Goal: Task Accomplishment & Management: Complete application form

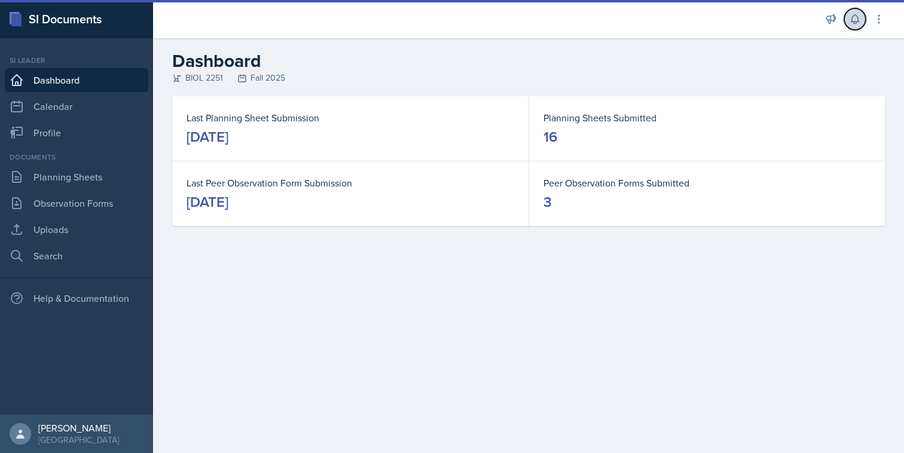
click at [845, 22] on button at bounding box center [856, 19] width 22 height 22
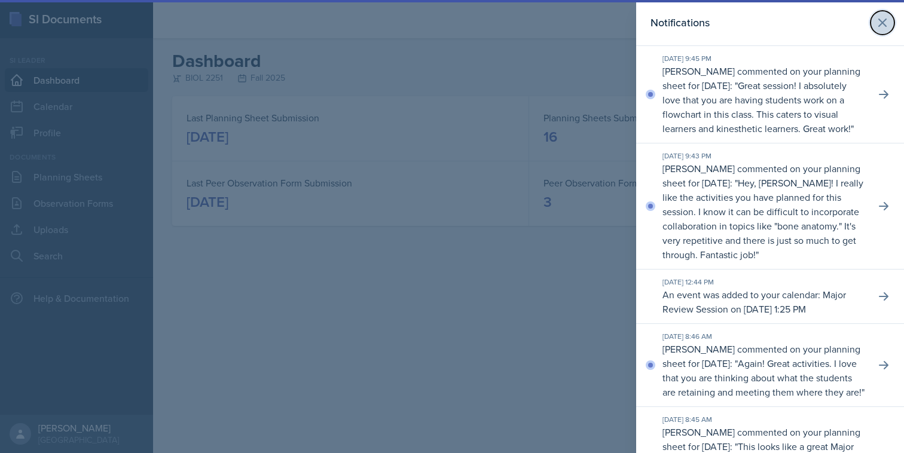
click at [879, 23] on icon at bounding box center [883, 23] width 14 height 14
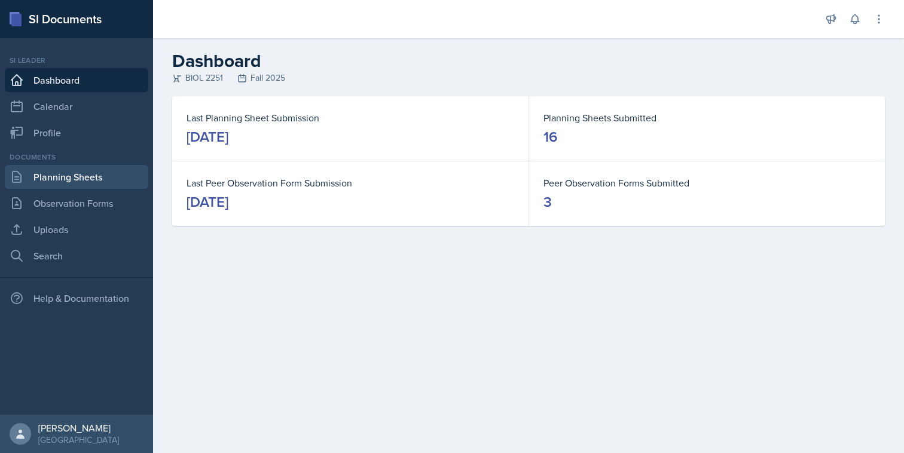
click at [36, 188] on link "Planning Sheets" at bounding box center [77, 177] width 144 height 24
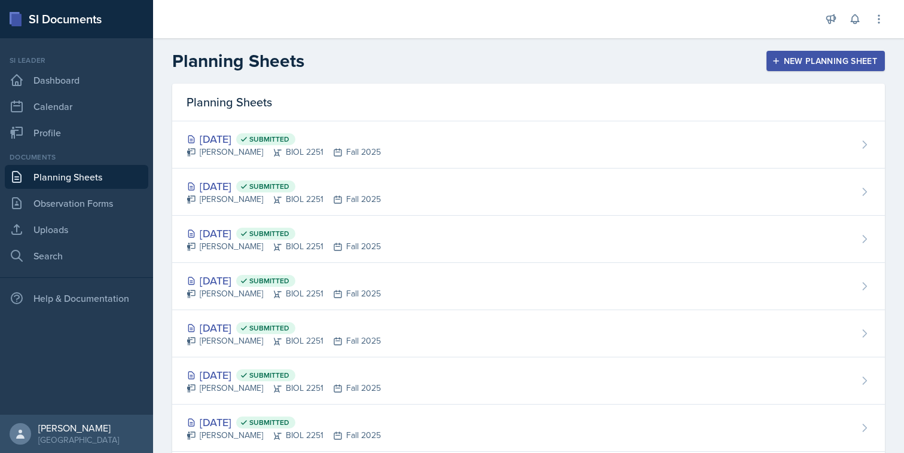
click at [808, 57] on div "New Planning Sheet" at bounding box center [826, 61] width 103 height 10
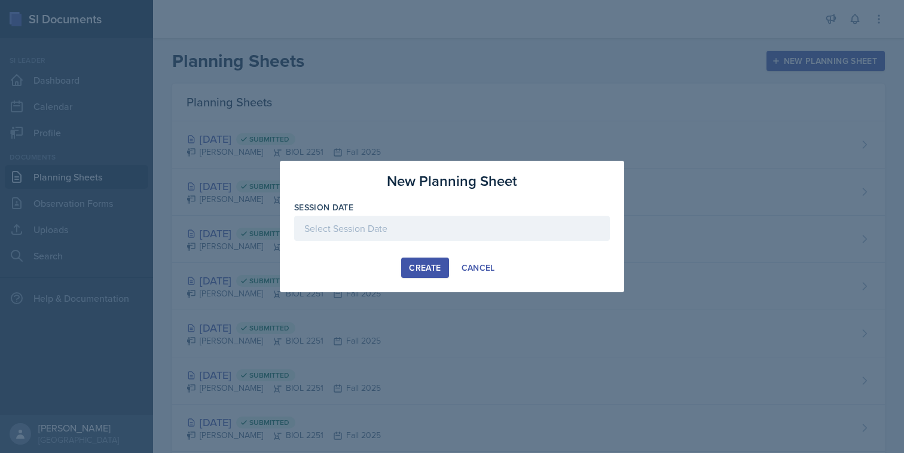
click at [465, 234] on div at bounding box center [452, 228] width 316 height 25
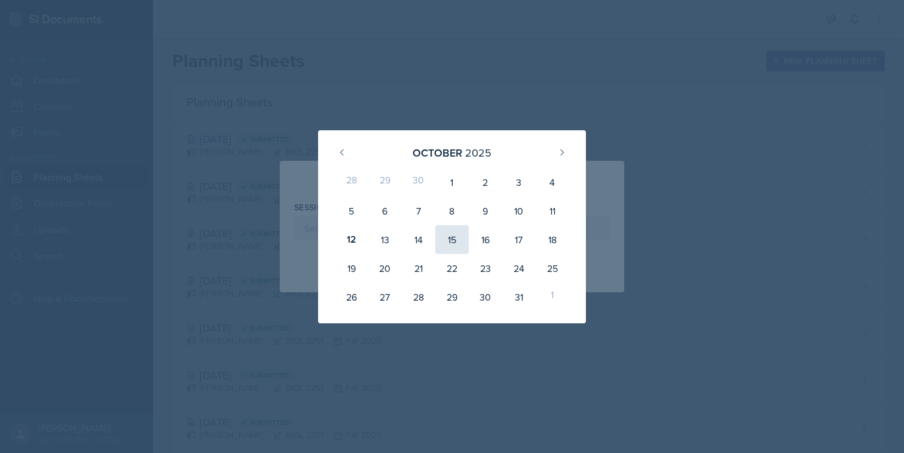
click at [455, 249] on div "15" at bounding box center [451, 240] width 33 height 29
type input "[DATE]"
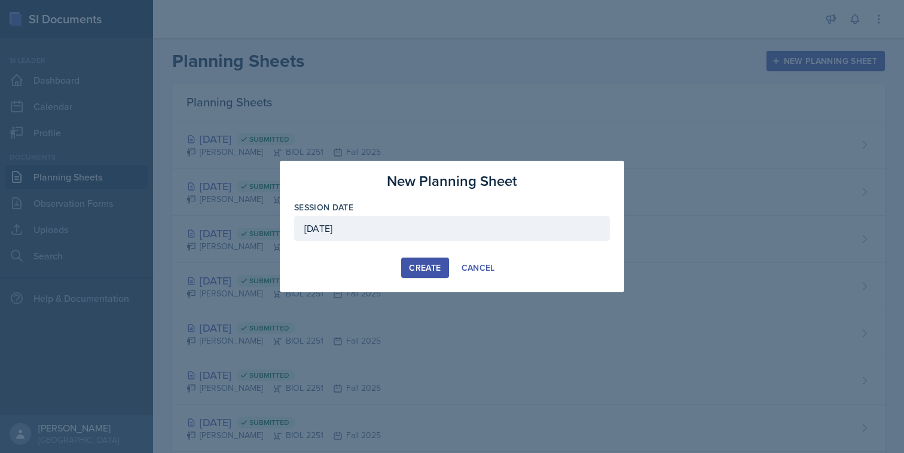
click at [428, 268] on div "Create" at bounding box center [425, 268] width 32 height 10
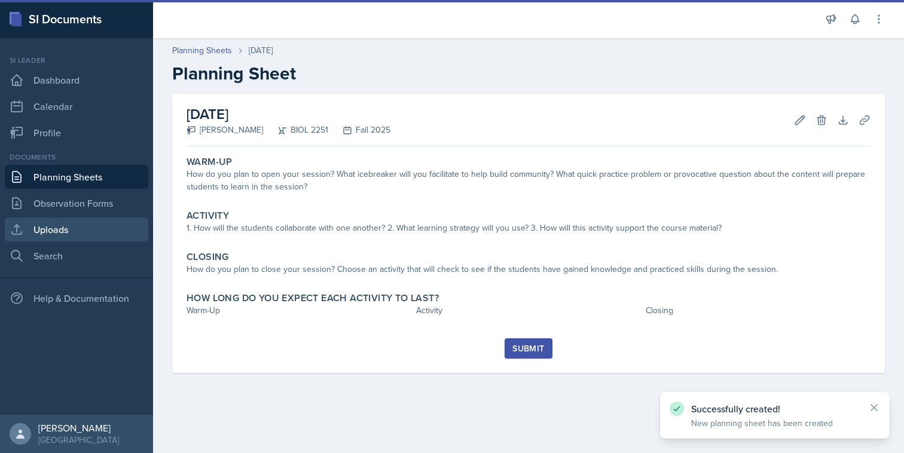
click at [39, 239] on link "Uploads" at bounding box center [77, 230] width 144 height 24
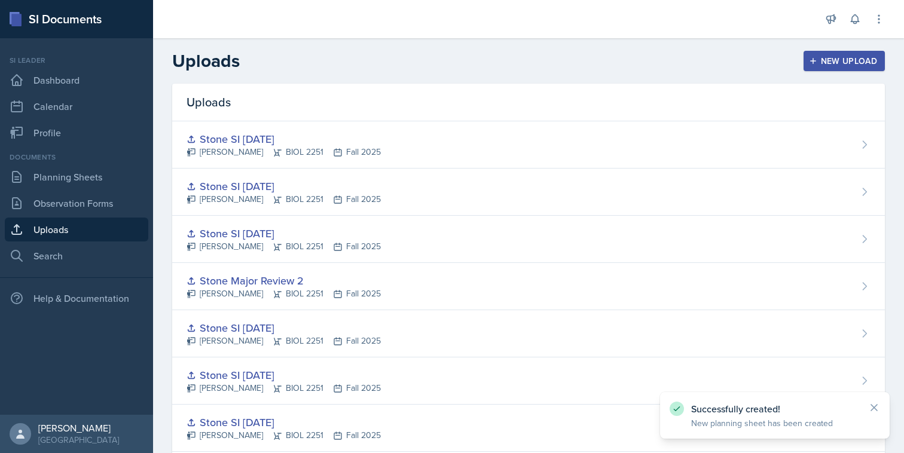
click at [828, 62] on div "New Upload" at bounding box center [845, 61] width 66 height 10
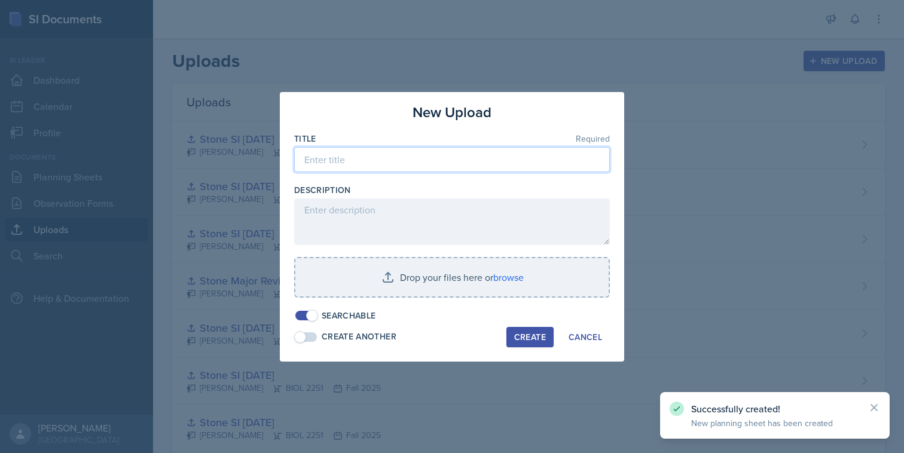
click at [427, 163] on input at bounding box center [452, 159] width 316 height 25
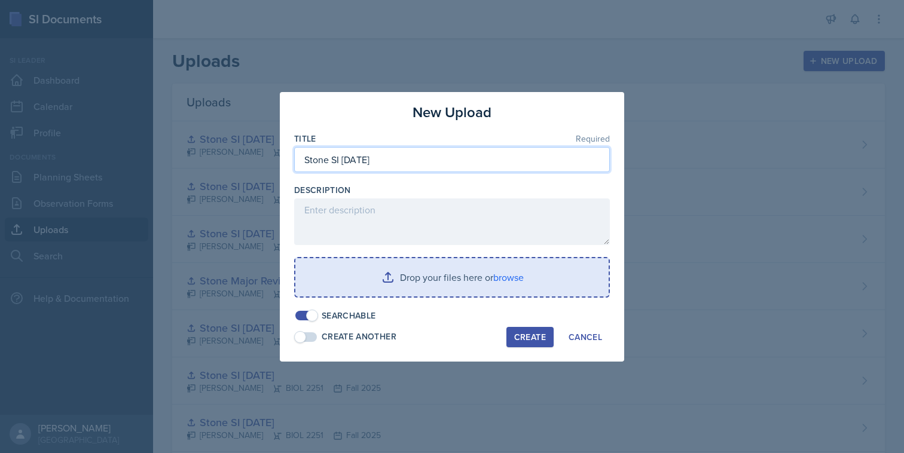
type input "Stone SI [DATE]"
click at [501, 282] on input "file" at bounding box center [451, 277] width 313 height 38
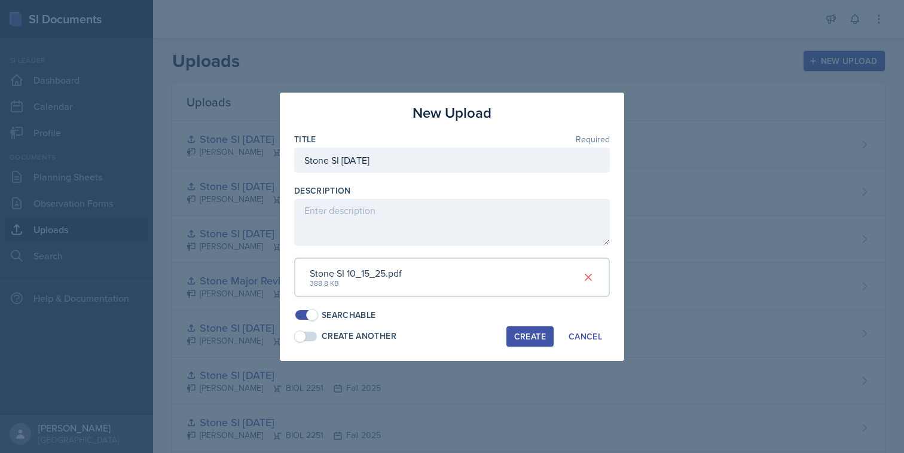
click at [515, 340] on div "Create" at bounding box center [530, 337] width 32 height 10
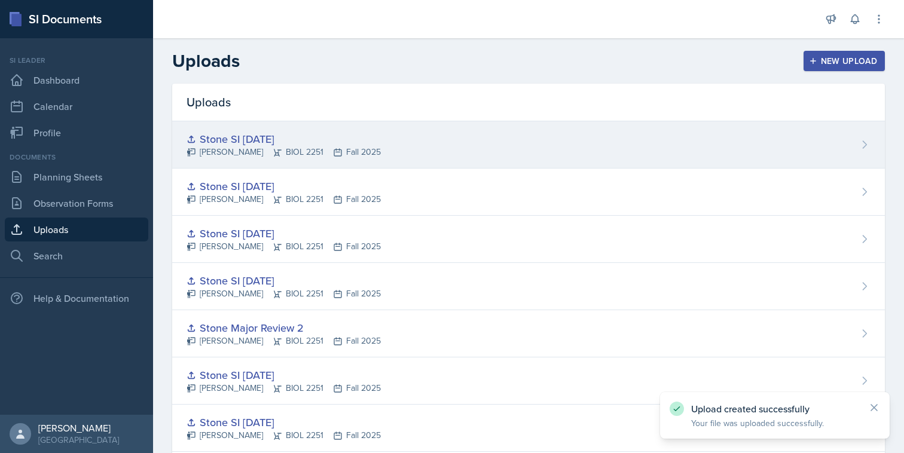
click at [421, 141] on div "Stone SI [DATE] [PERSON_NAME] BIOL 2251 Fall 2025" at bounding box center [528, 144] width 713 height 47
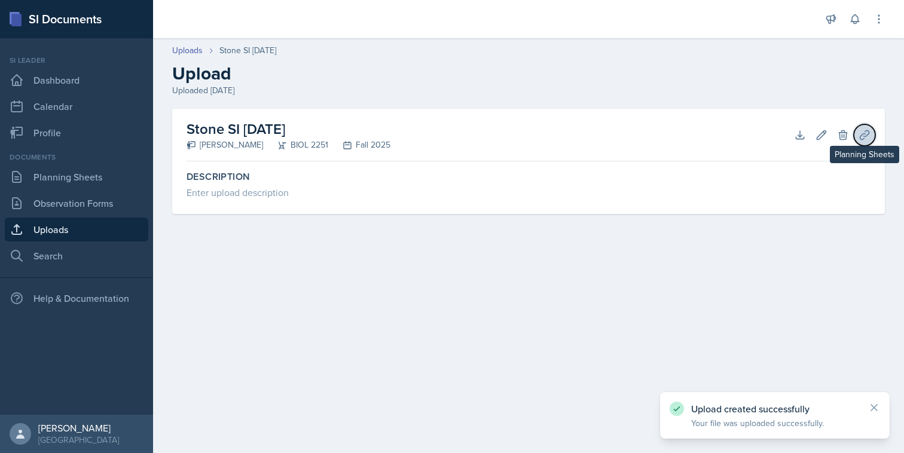
click at [870, 129] on icon at bounding box center [865, 135] width 12 height 12
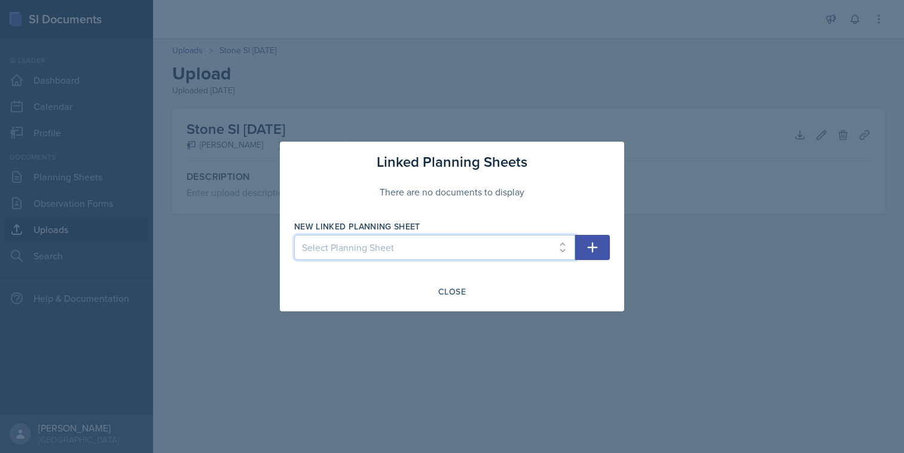
click at [526, 251] on select "Select Planning Sheet [DATE] [DATE] [DATE] [DATE] [DATE] [DATE] [DATE] [DATE] […" at bounding box center [434, 247] width 281 height 25
select select "b4a90fca-42d0-4313-b27e-3850e1d44bb2"
click at [294, 235] on select "Select Planning Sheet [DATE] [DATE] [DATE] [DATE] [DATE] [DATE] [DATE] [DATE] […" at bounding box center [434, 247] width 281 height 25
click at [584, 245] on button "button" at bounding box center [592, 247] width 35 height 25
select select
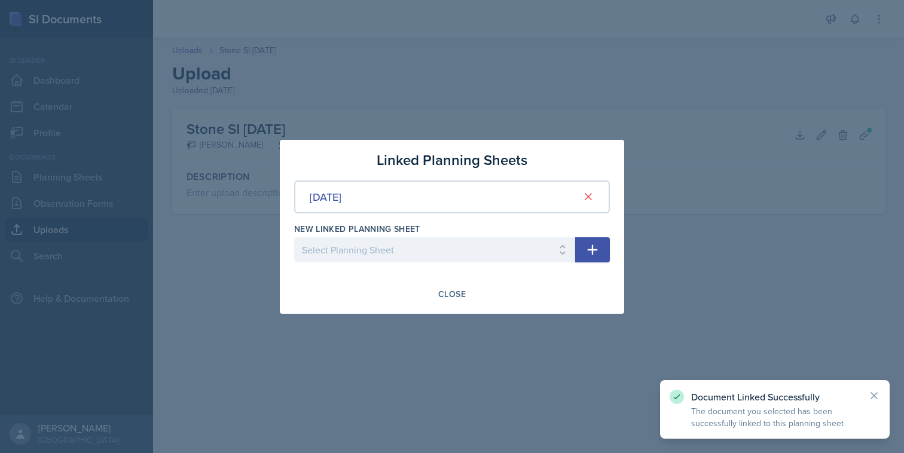
click at [461, 280] on div "Linked Planning Sheets [DATE] New Linked Planning Sheet Select Planning Sheet […" at bounding box center [452, 227] width 345 height 174
click at [452, 295] on div "Close" at bounding box center [452, 295] width 28 height 10
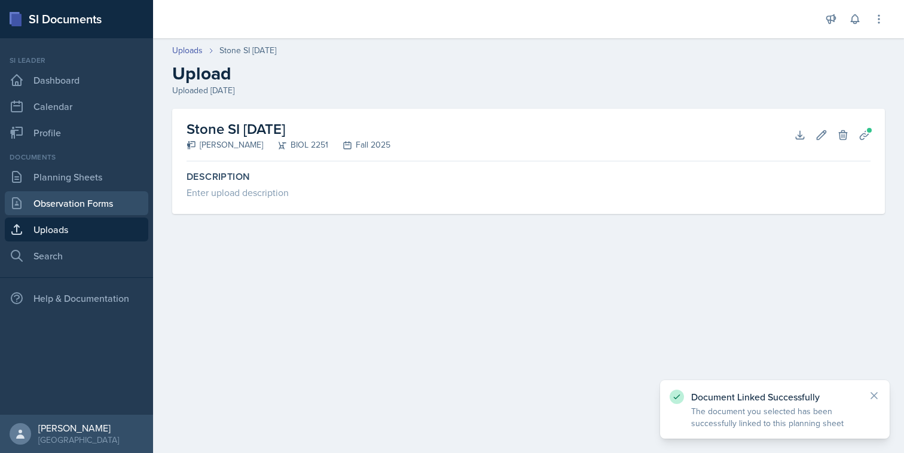
click at [117, 200] on link "Observation Forms" at bounding box center [77, 203] width 144 height 24
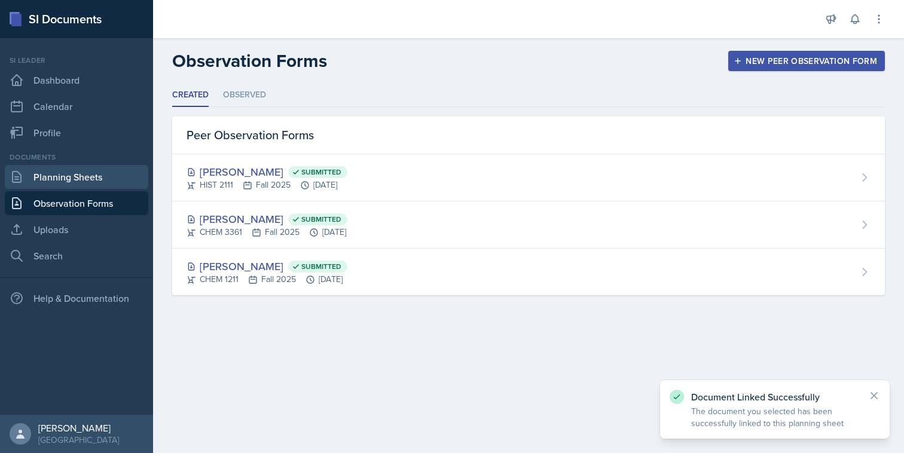
click at [116, 179] on link "Planning Sheets" at bounding box center [77, 177] width 144 height 24
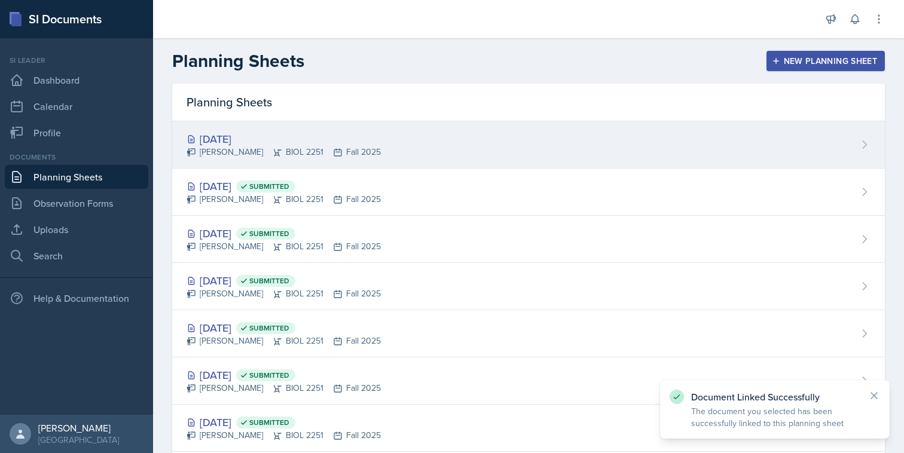
click at [315, 149] on div "[PERSON_NAME] BIOL 2251 Fall 2025" at bounding box center [284, 152] width 194 height 13
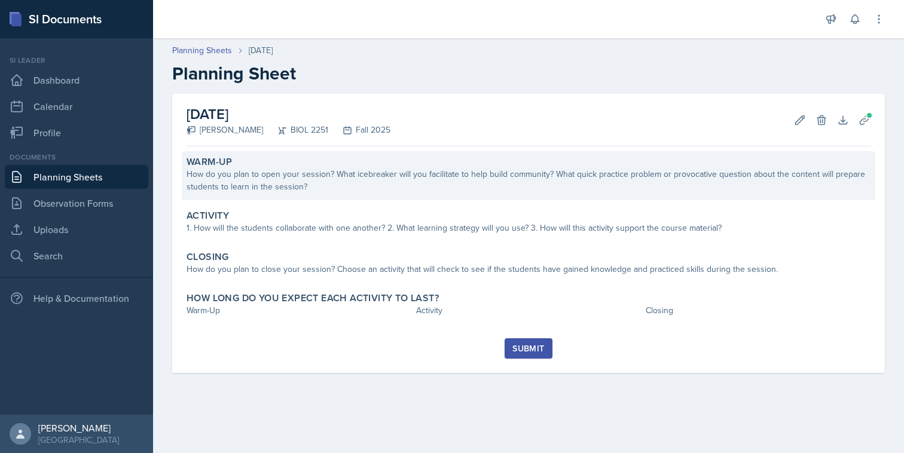
click at [481, 177] on div "How do you plan to open your session? What icebreaker will you facilitate to he…" at bounding box center [529, 180] width 684 height 25
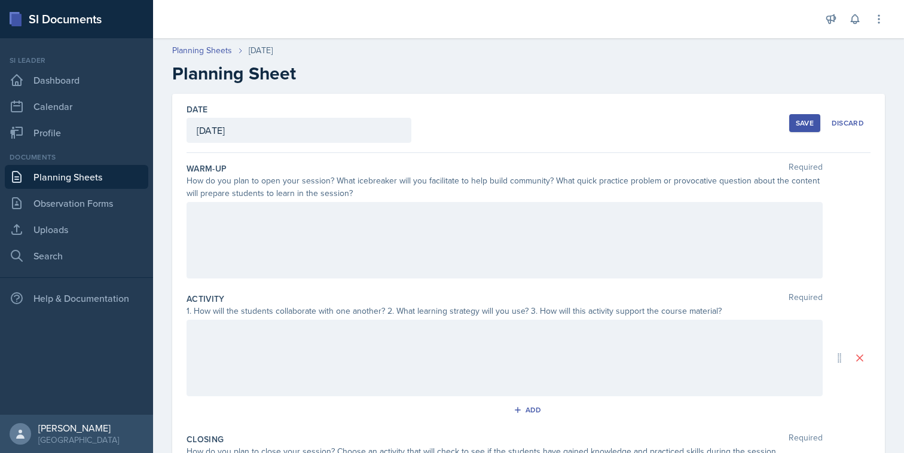
click at [468, 249] on div at bounding box center [505, 240] width 636 height 77
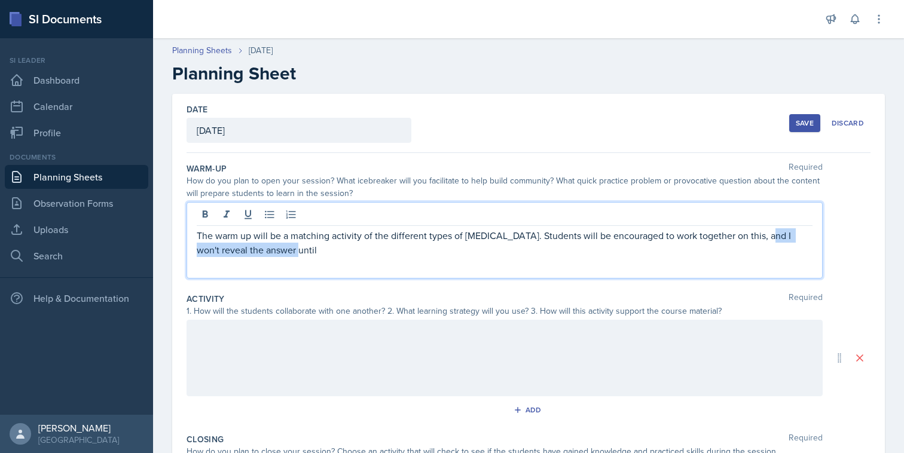
drag, startPoint x: 278, startPoint y: 252, endPoint x: 754, endPoint y: 239, distance: 476.3
click at [754, 239] on p "The warm up will be a matching activity of the different types of [MEDICAL_DATA…" at bounding box center [505, 242] width 616 height 29
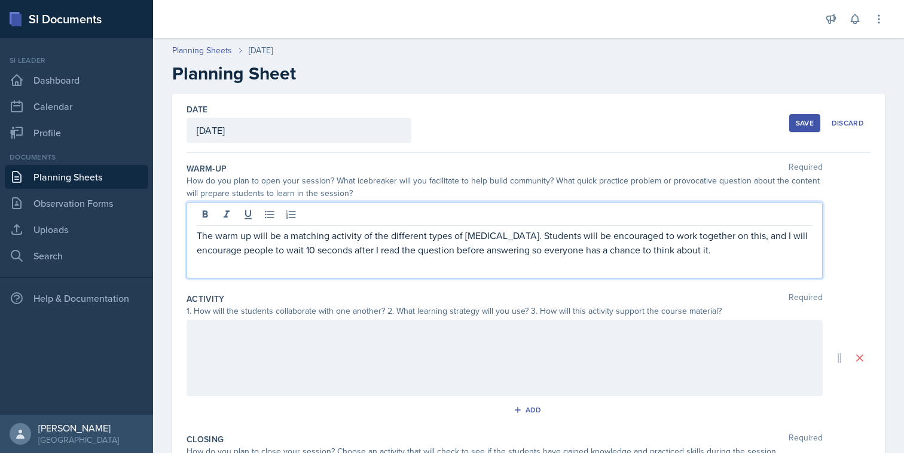
click at [659, 346] on div at bounding box center [505, 358] width 636 height 77
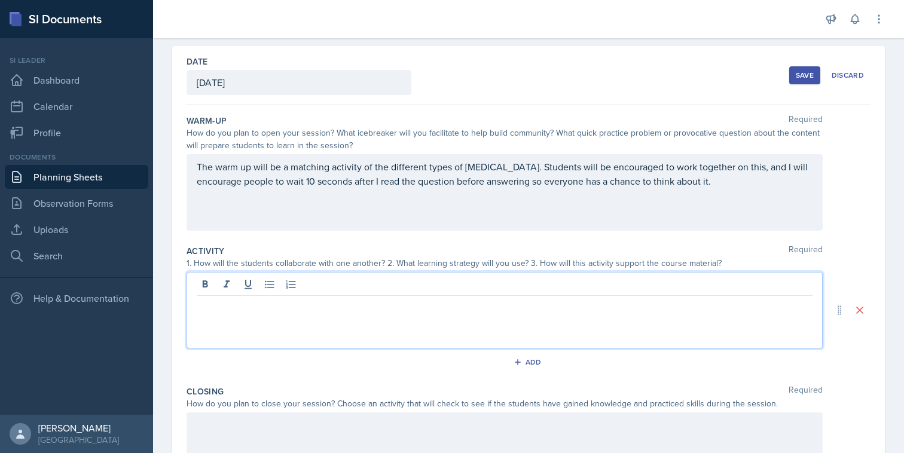
scroll to position [51, 0]
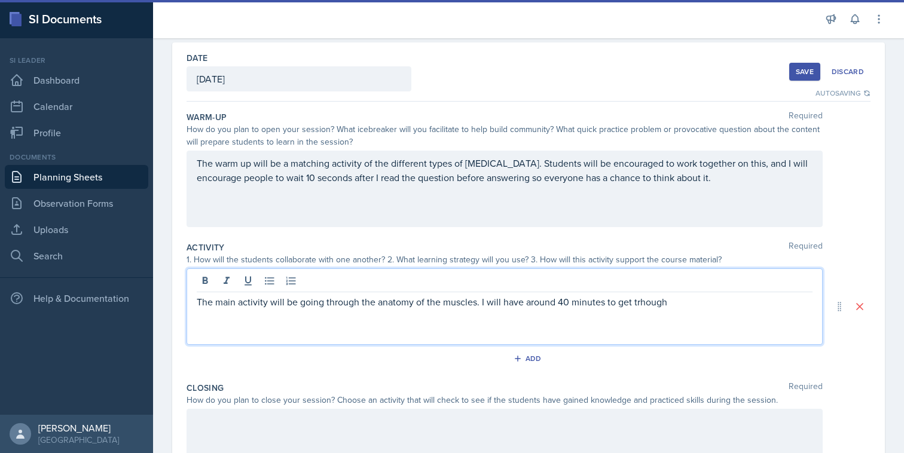
drag, startPoint x: 674, startPoint y: 304, endPoint x: 635, endPoint y: 304, distance: 38.9
click at [635, 304] on p "The main activity will be going through the anatomy of the muscles. I will have…" at bounding box center [505, 302] width 616 height 14
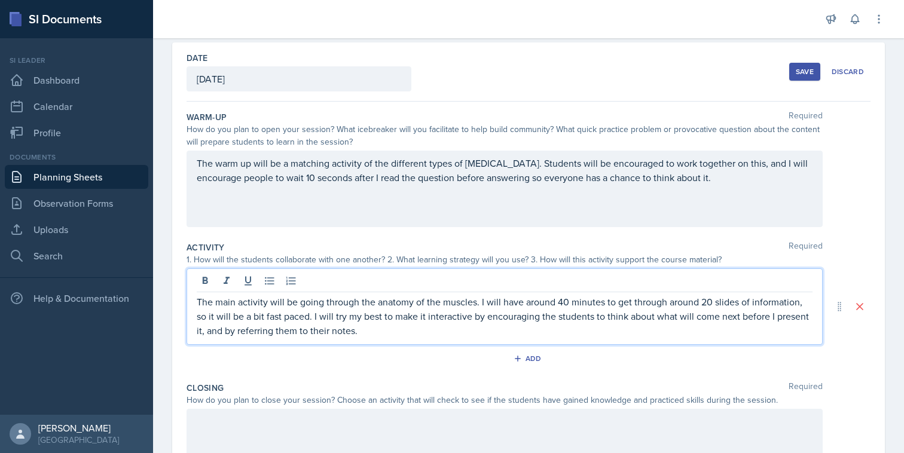
click at [644, 316] on p "The main activity will be going through the anatomy of the muscles. I will have…" at bounding box center [505, 316] width 616 height 43
click at [595, 339] on div "The main activity will be going through the anatomy of the muscles. I will have…" at bounding box center [505, 307] width 636 height 77
click at [575, 328] on p "The main activity will be going through the anatomy of the muscles. I will have…" at bounding box center [505, 316] width 616 height 43
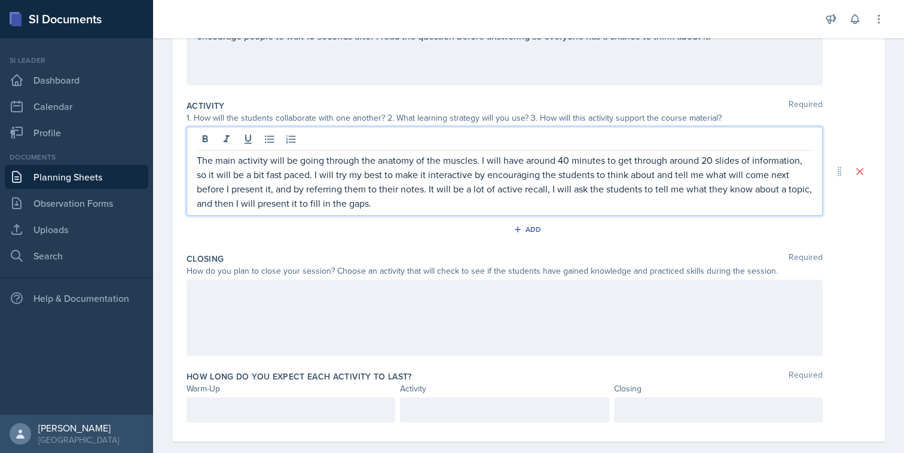
click at [593, 310] on div at bounding box center [505, 318] width 636 height 77
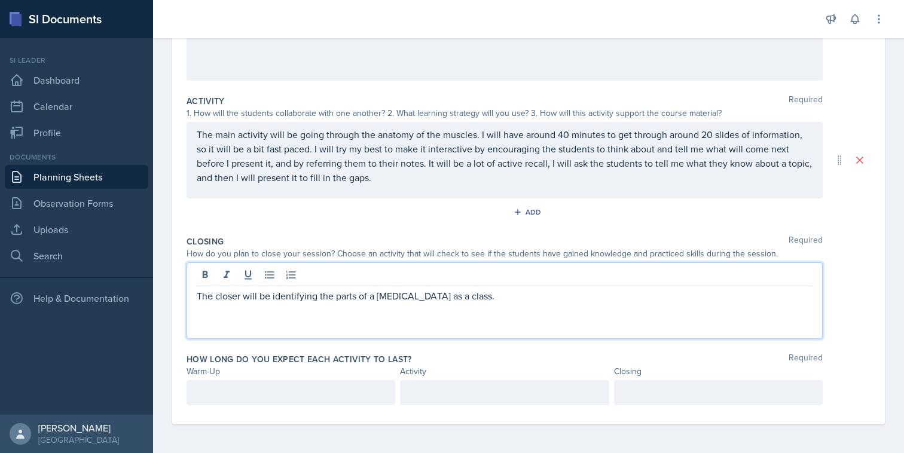
scroll to position [214, 0]
click at [358, 392] on p at bounding box center [291, 393] width 188 height 14
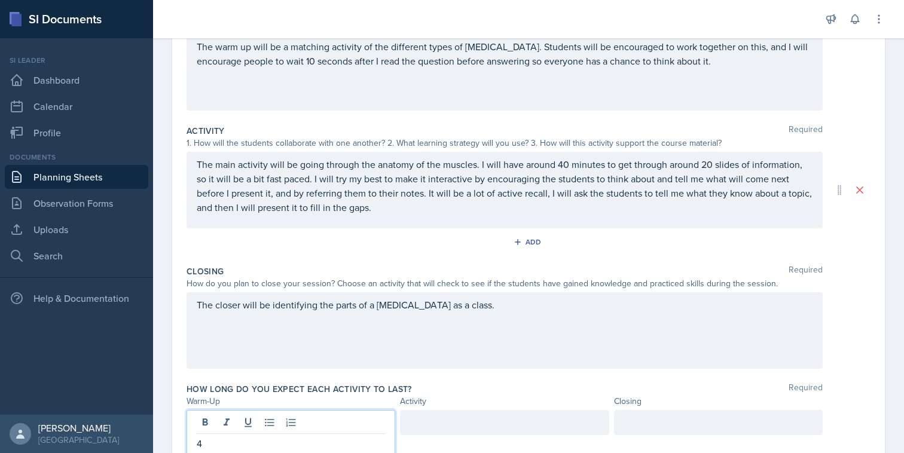
scroll to position [219, 0]
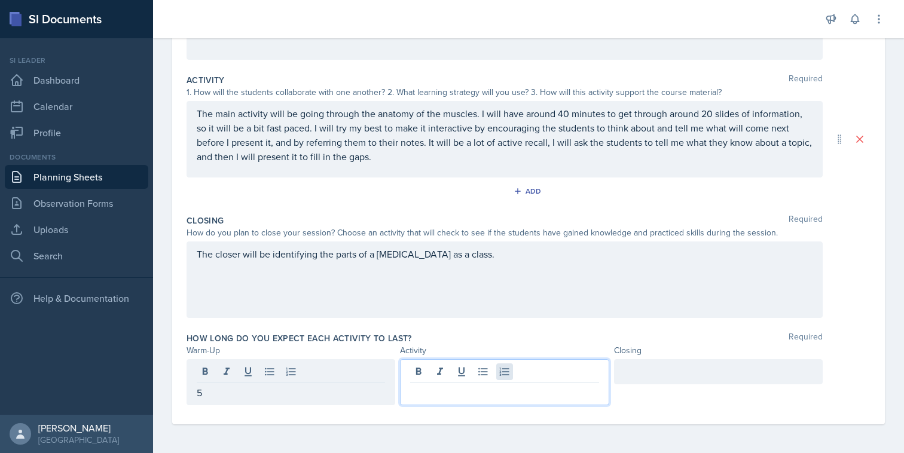
click at [508, 378] on div at bounding box center [504, 382] width 209 height 46
click at [654, 367] on div at bounding box center [718, 371] width 209 height 25
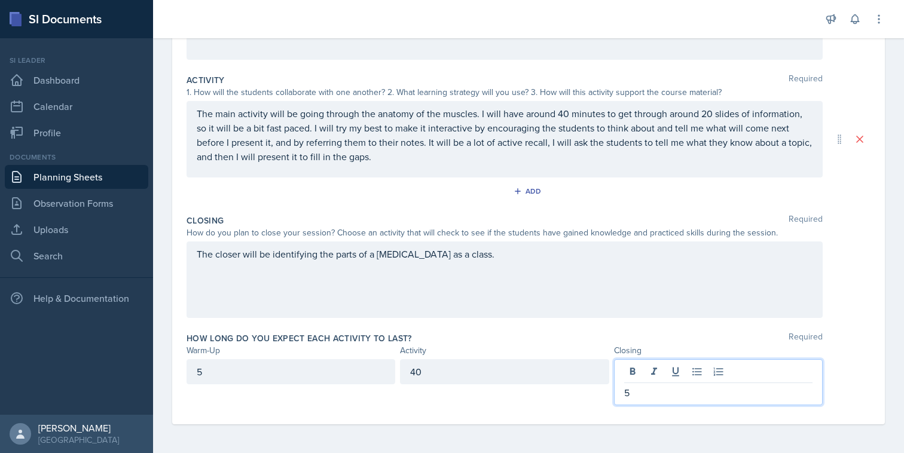
click at [858, 231] on div "How do you plan to close your session? Choose an activity that will check to se…" at bounding box center [529, 233] width 684 height 13
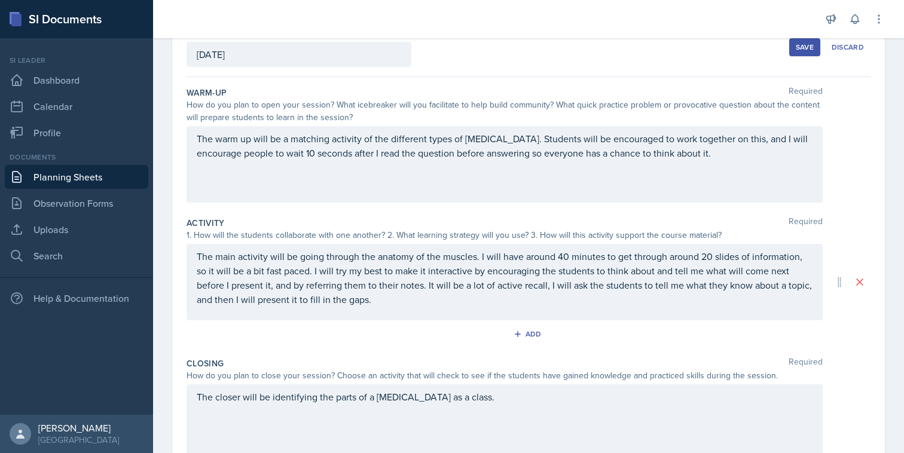
scroll to position [0, 0]
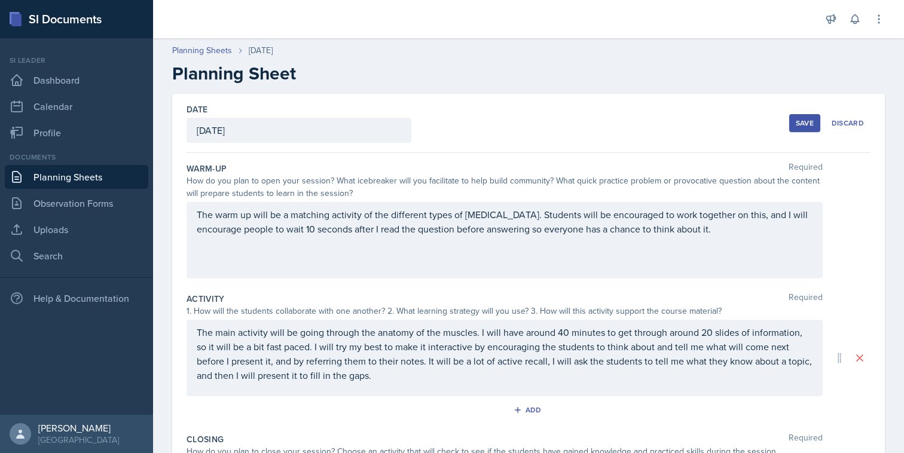
drag, startPoint x: 811, startPoint y: 127, endPoint x: 807, endPoint y: 122, distance: 6.8
click at [807, 122] on div "Save" at bounding box center [805, 123] width 18 height 10
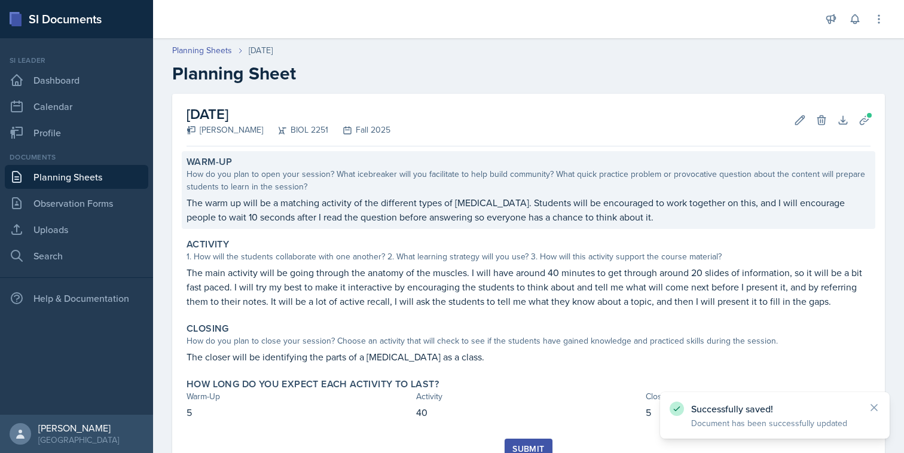
scroll to position [49, 0]
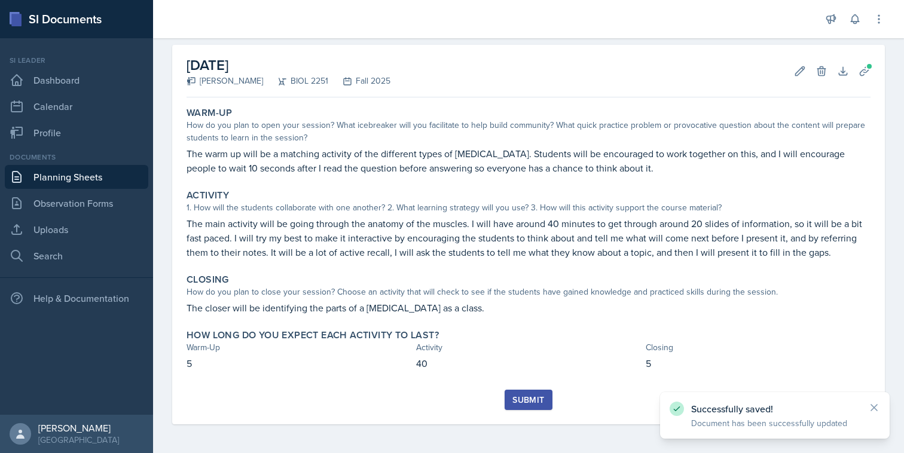
click at [529, 402] on div "Submit" at bounding box center [529, 400] width 32 height 10
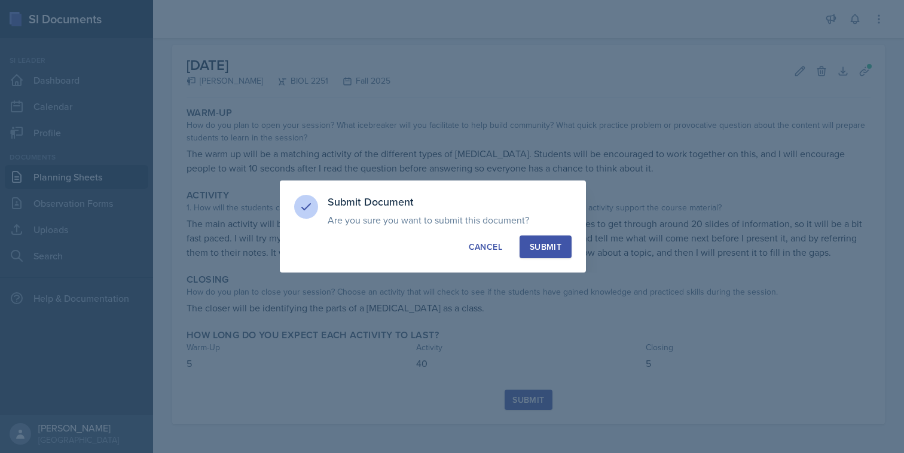
click at [542, 240] on button "Submit" at bounding box center [546, 247] width 52 height 23
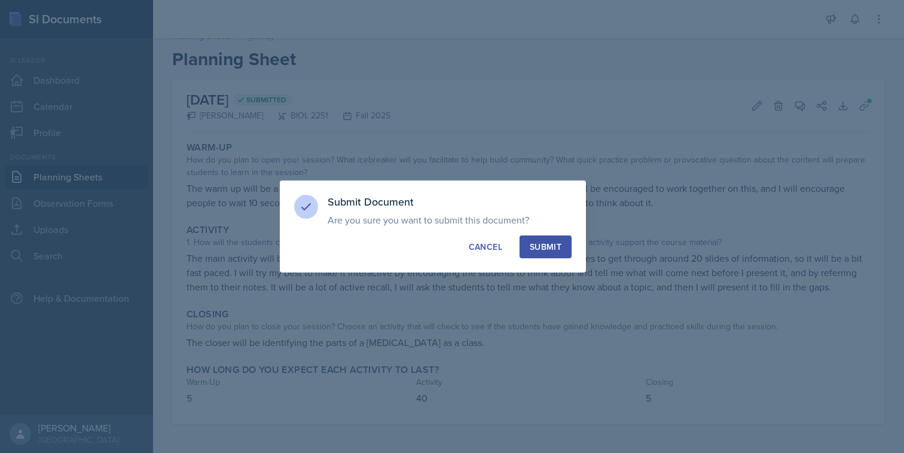
scroll to position [14, 0]
